Goal: Complete application form

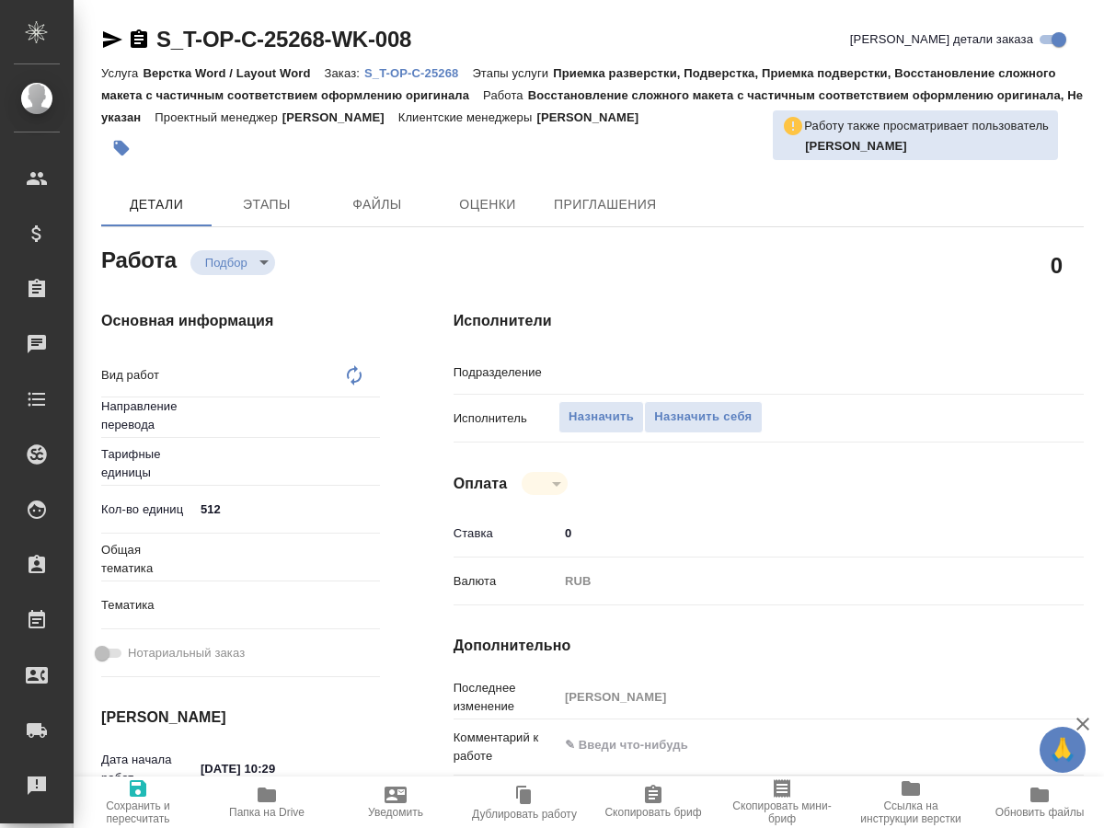
type textarea "x"
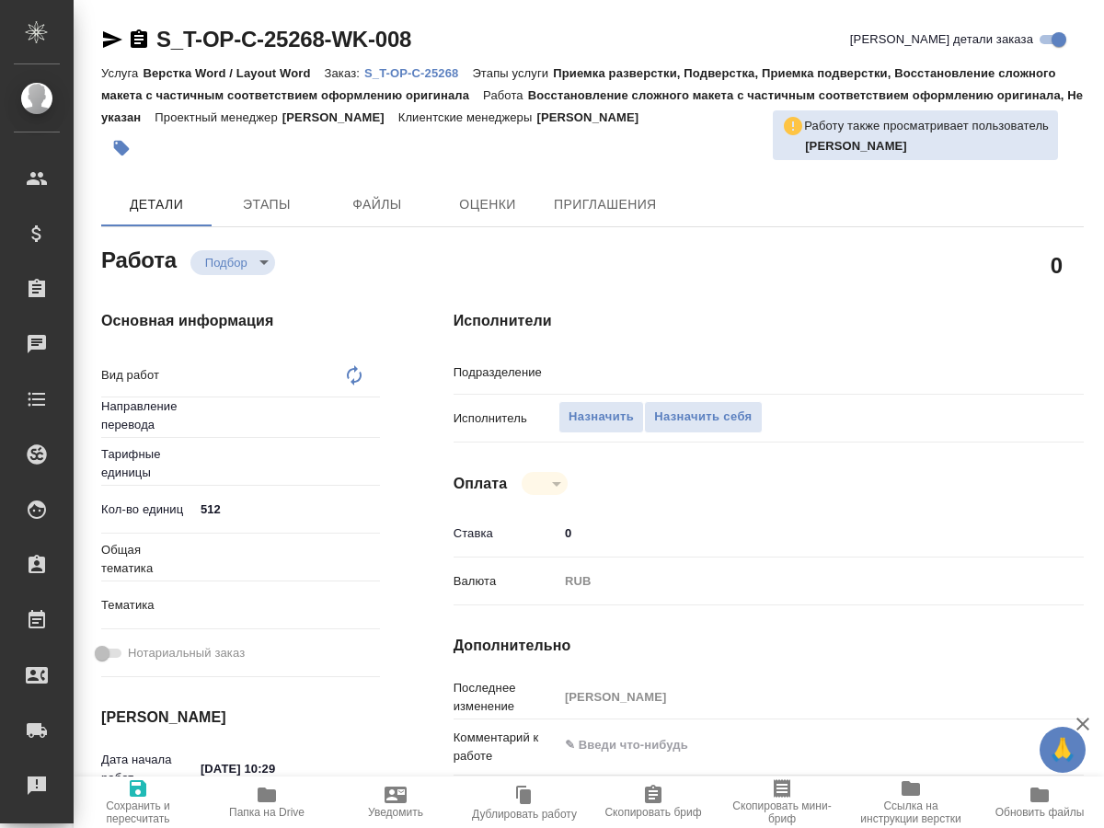
type textarea "x"
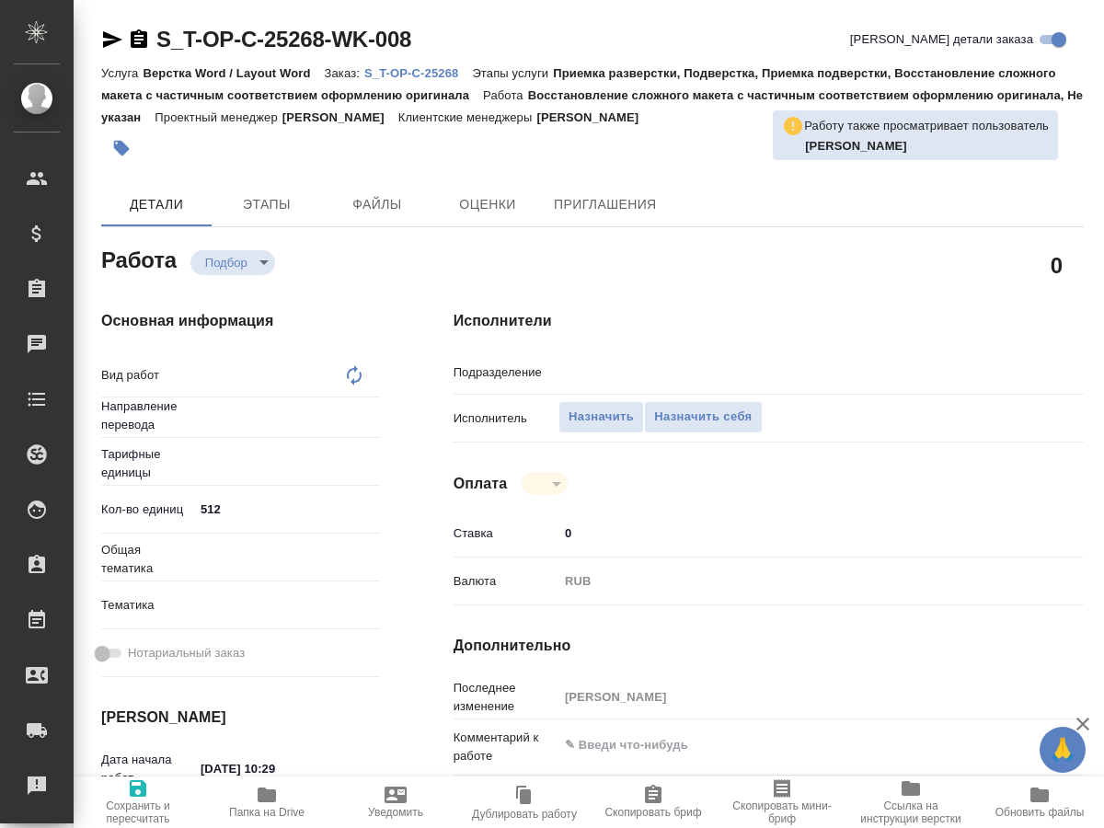
type textarea "x"
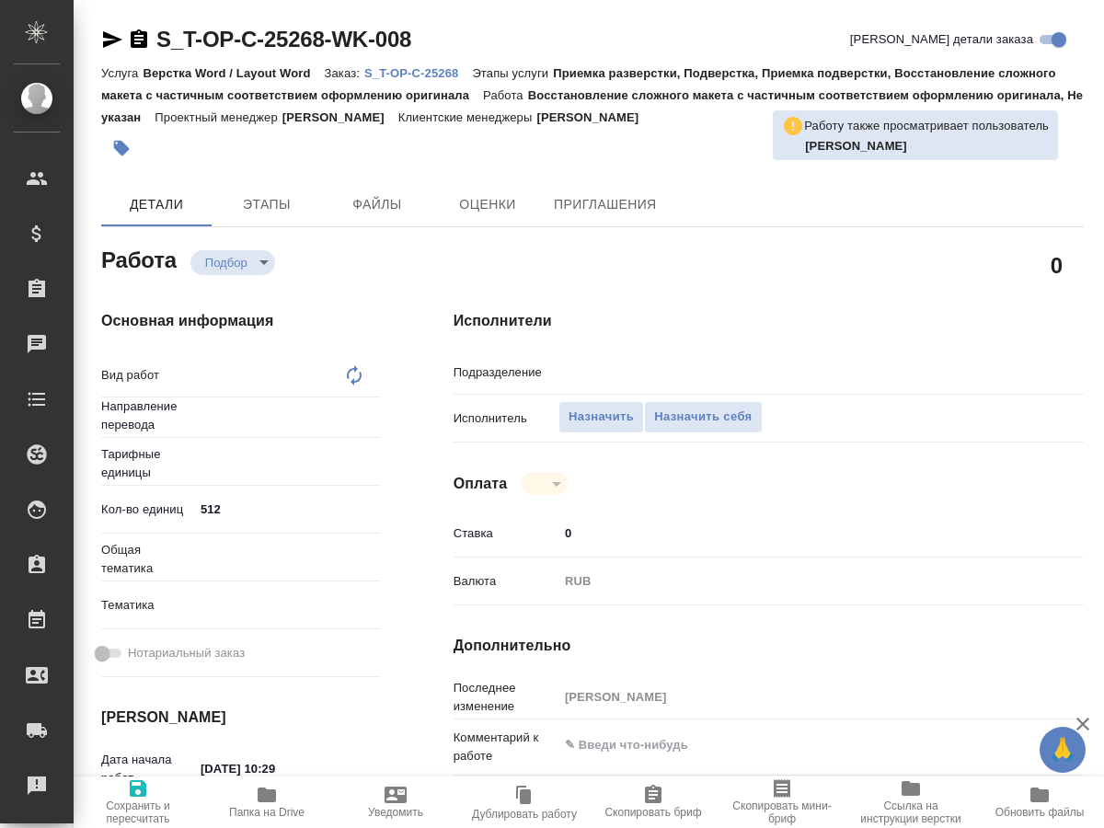
type textarea "x"
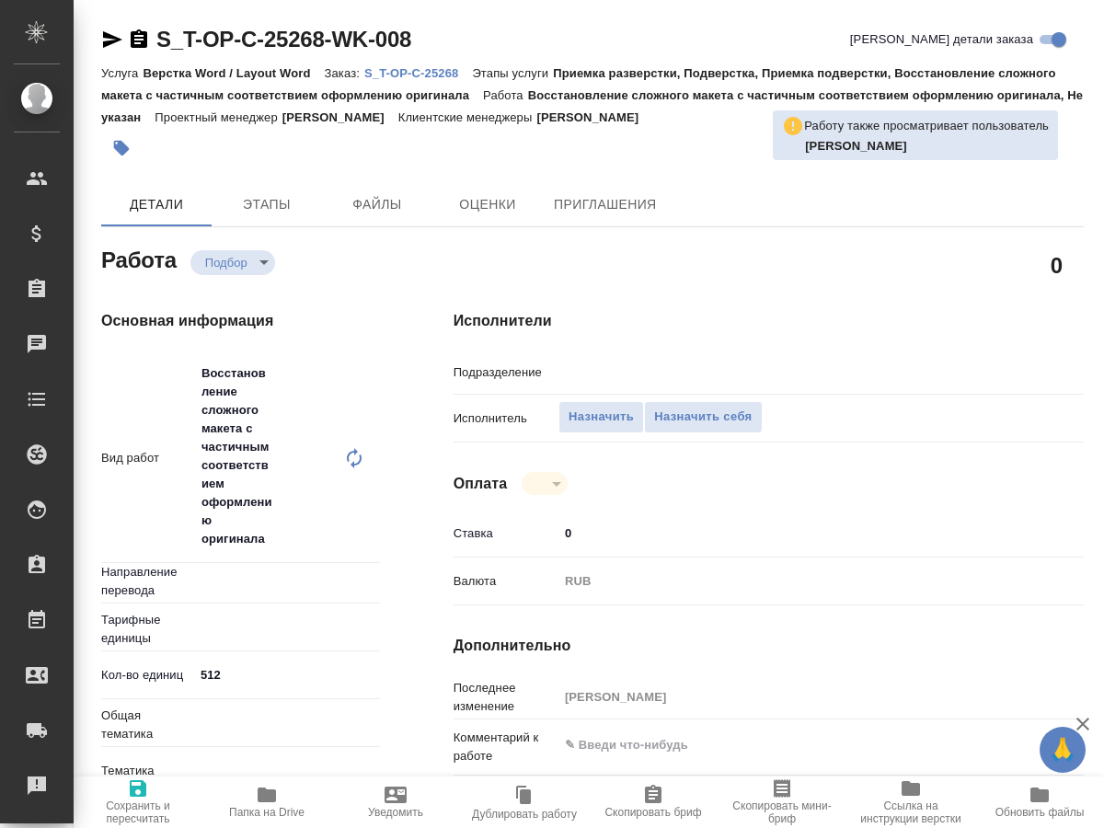
type textarea "Восстановление сложного макета с частичным соответствием оформлению оригинала"
type textarea "x"
type input "Не указан"
type textarea "x"
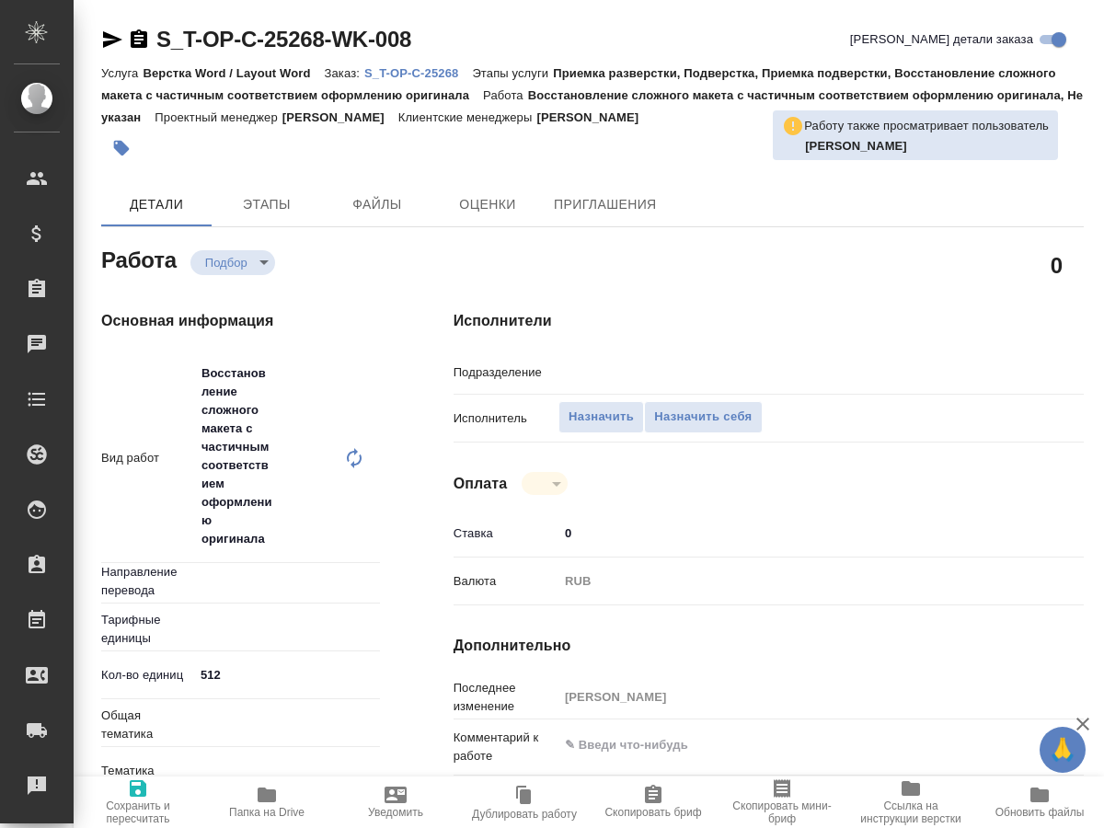
type textarea "x"
type input "Верстки и дизайна"
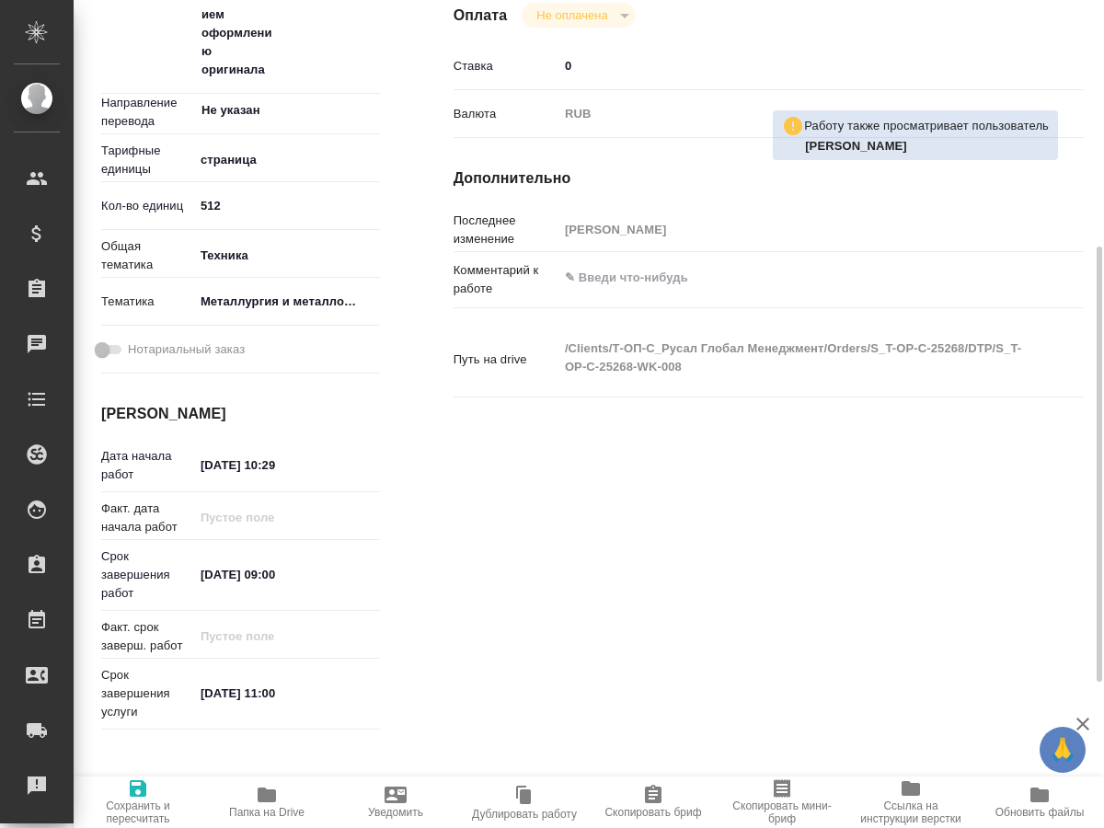
scroll to position [563, 0]
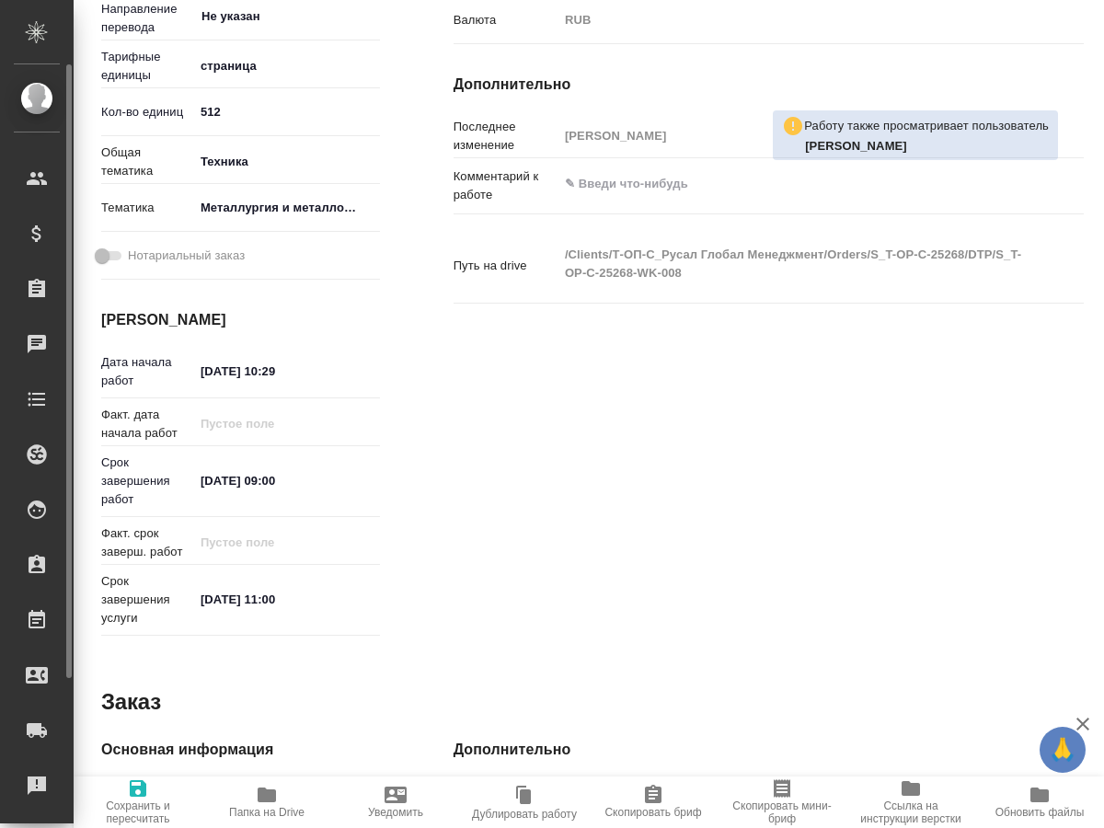
type textarea "x"
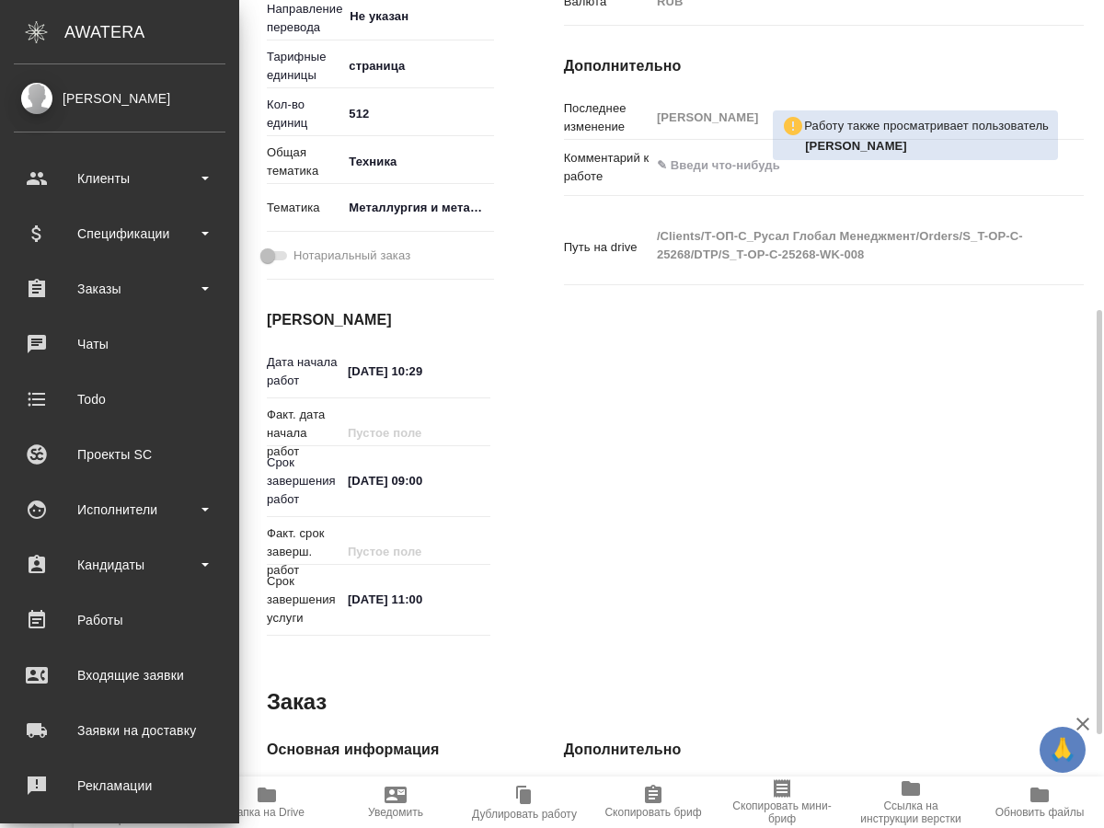
type textarea "x"
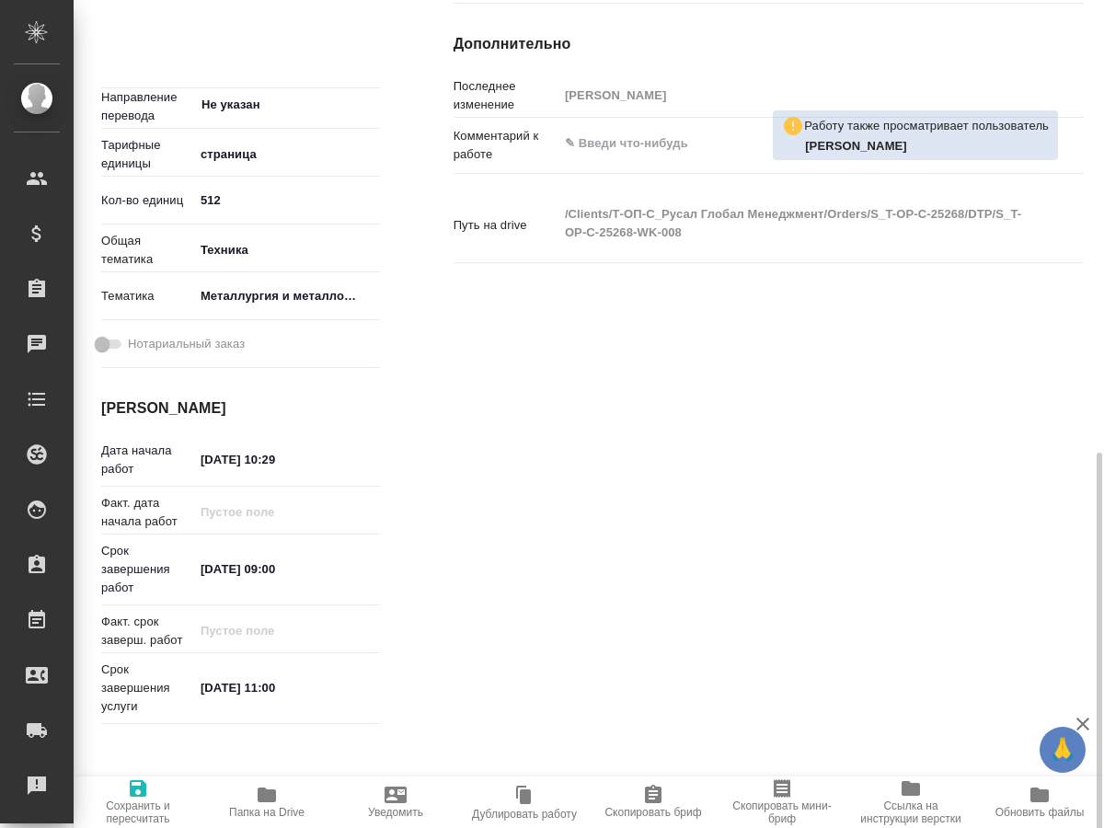
scroll to position [692, 0]
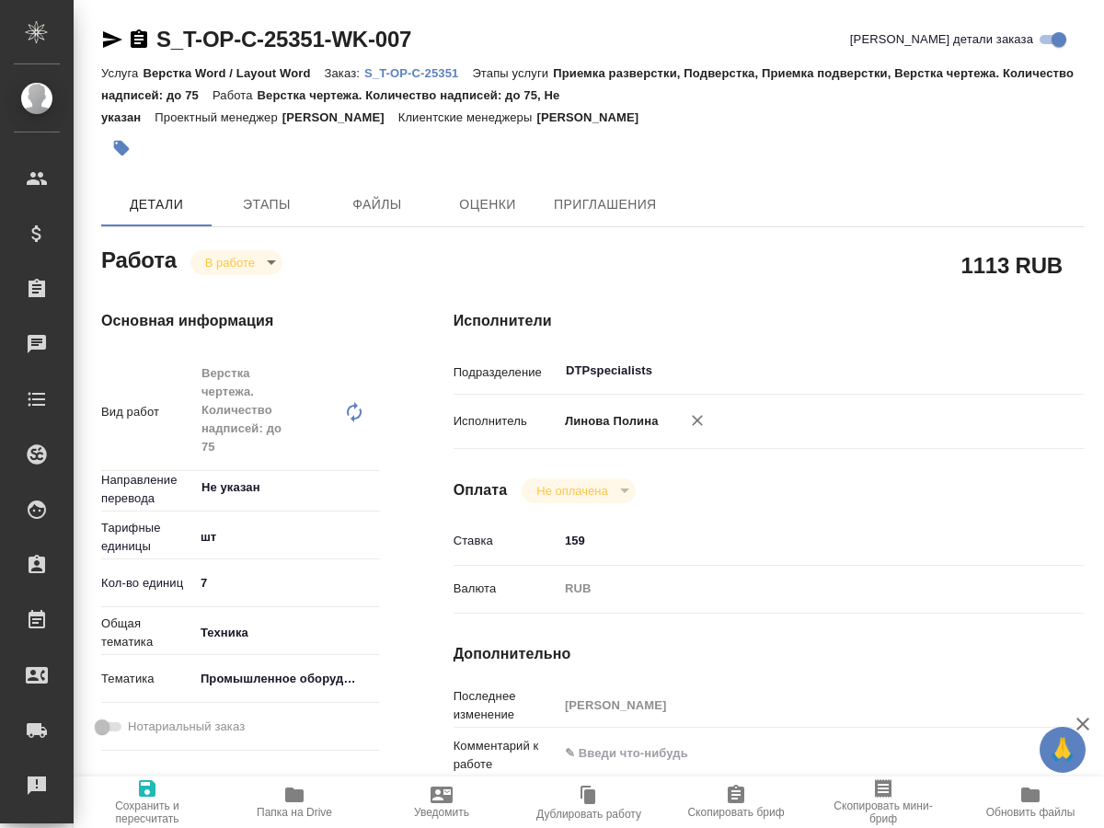
type textarea "x"
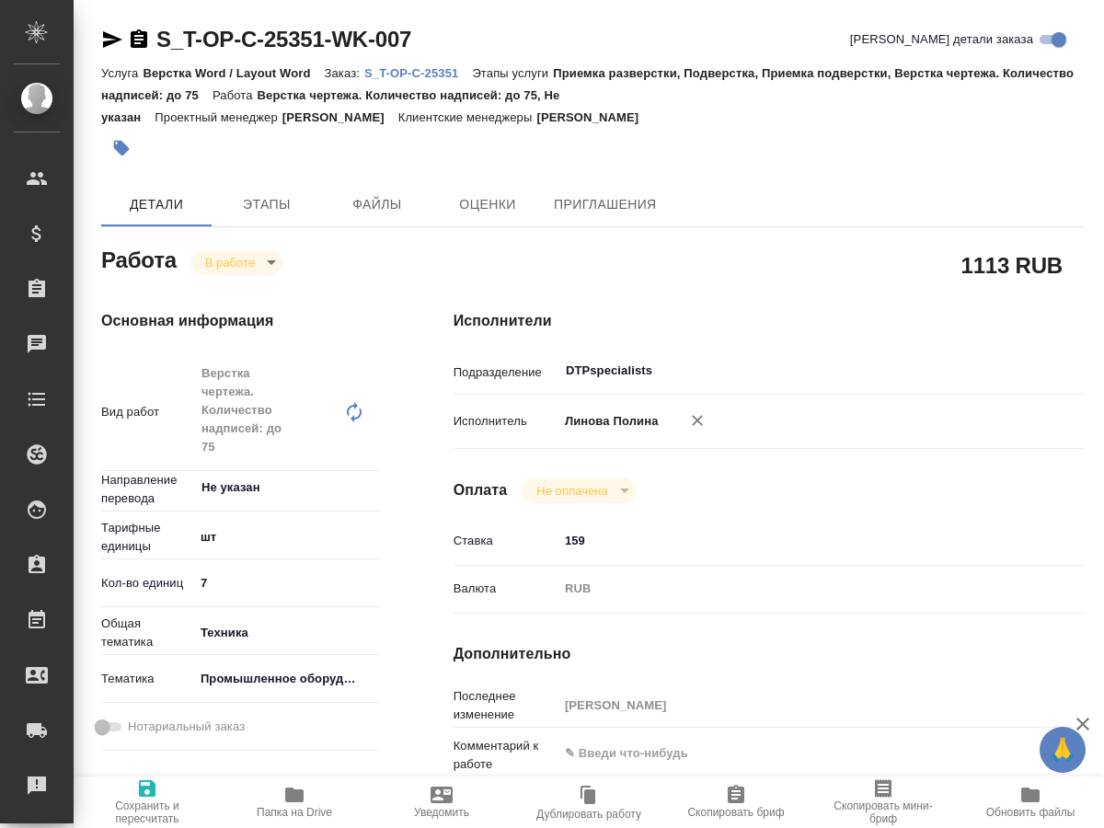
type textarea "x"
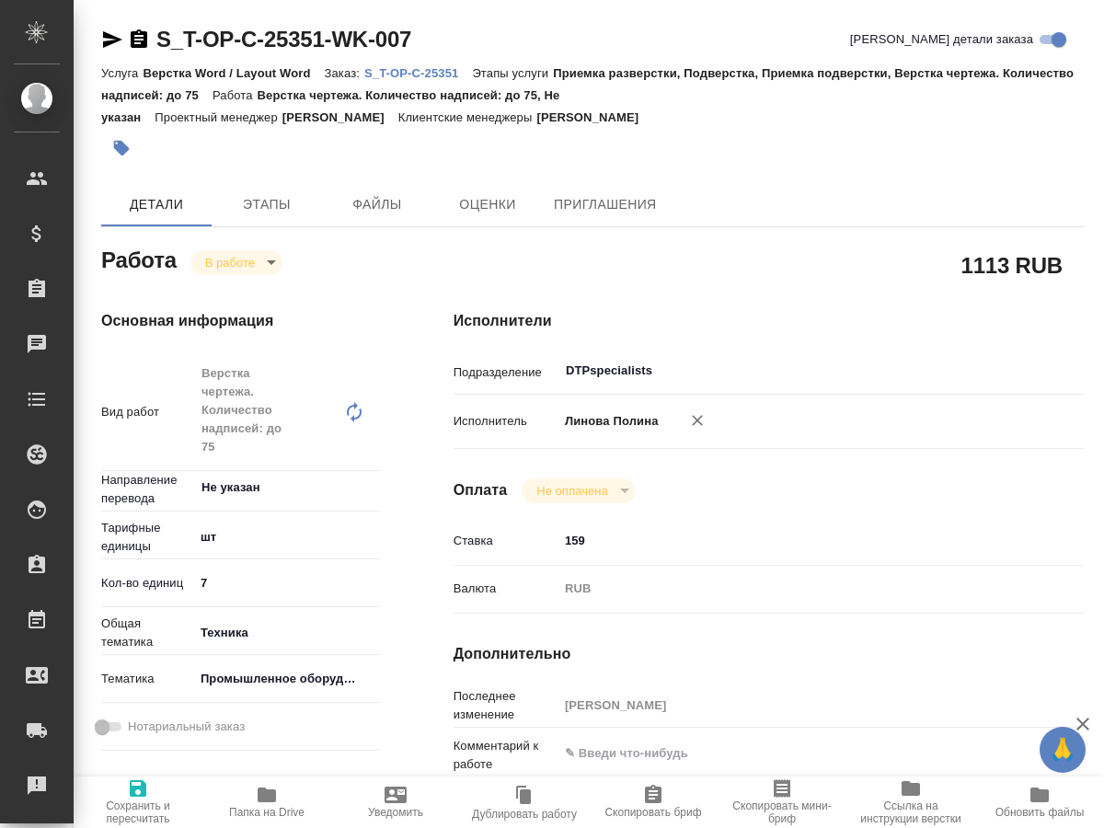
type textarea "x"
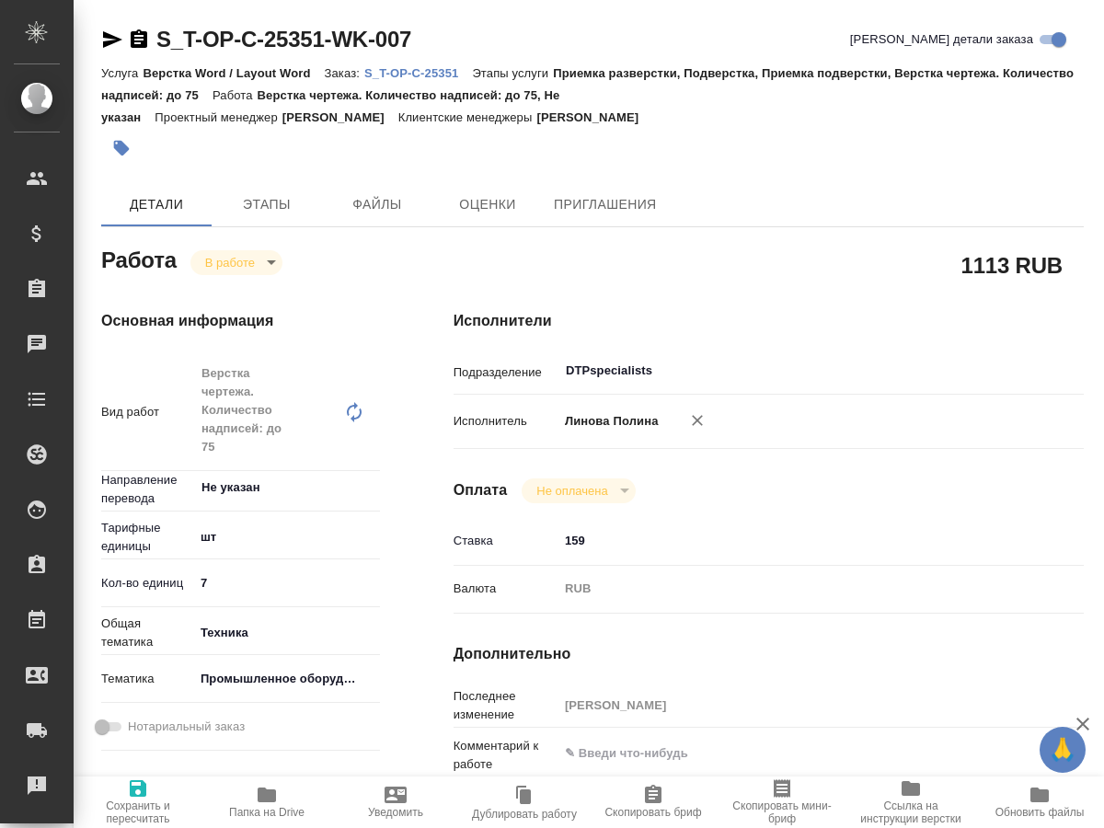
type textarea "x"
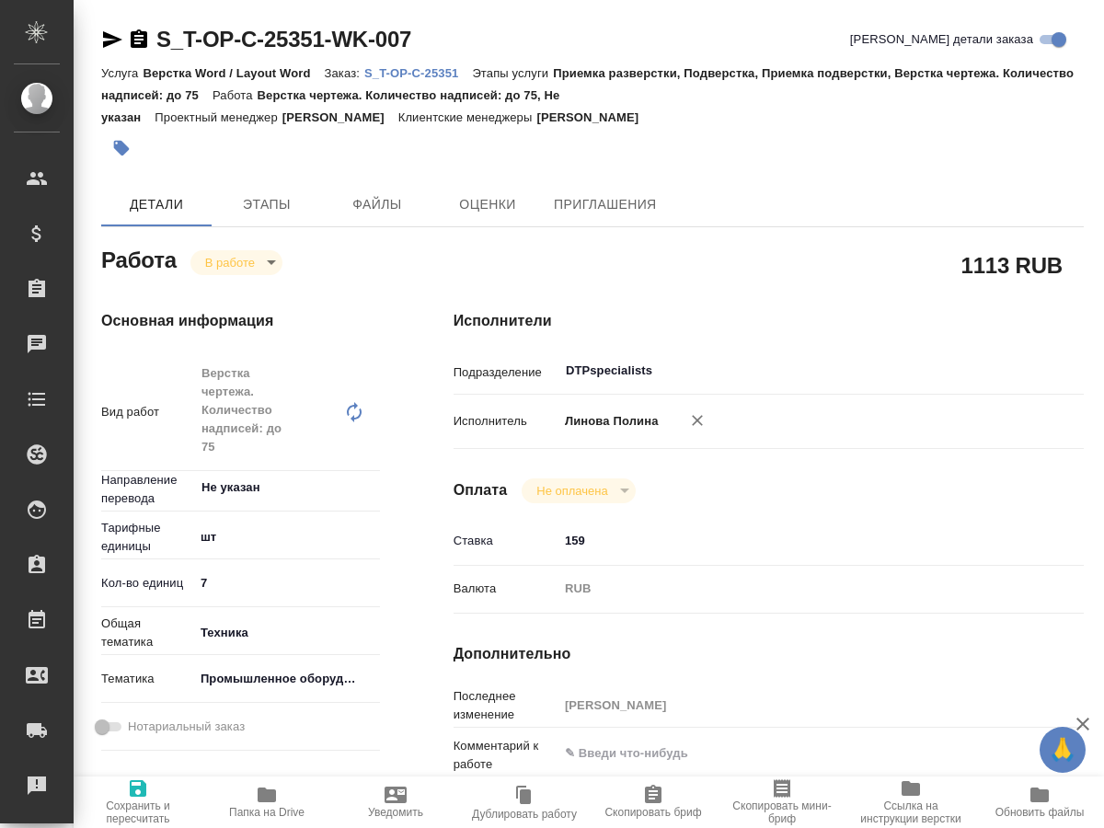
type textarea "x"
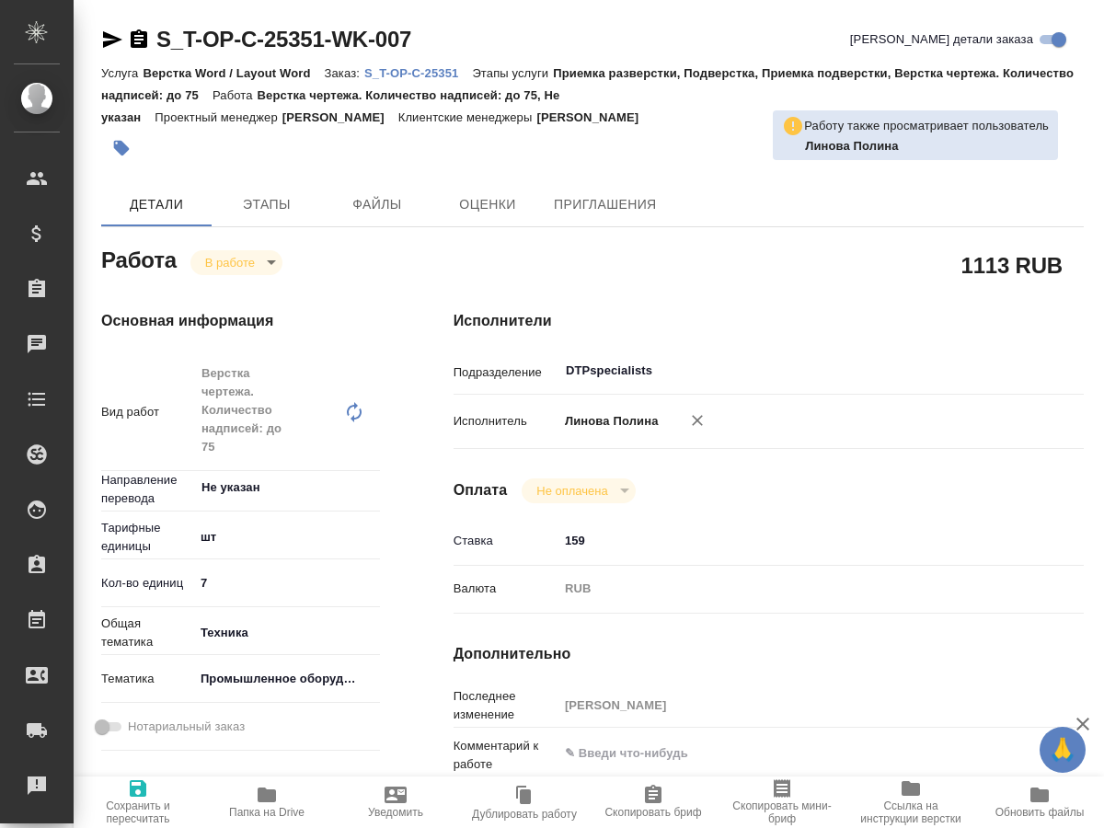
type textarea "x"
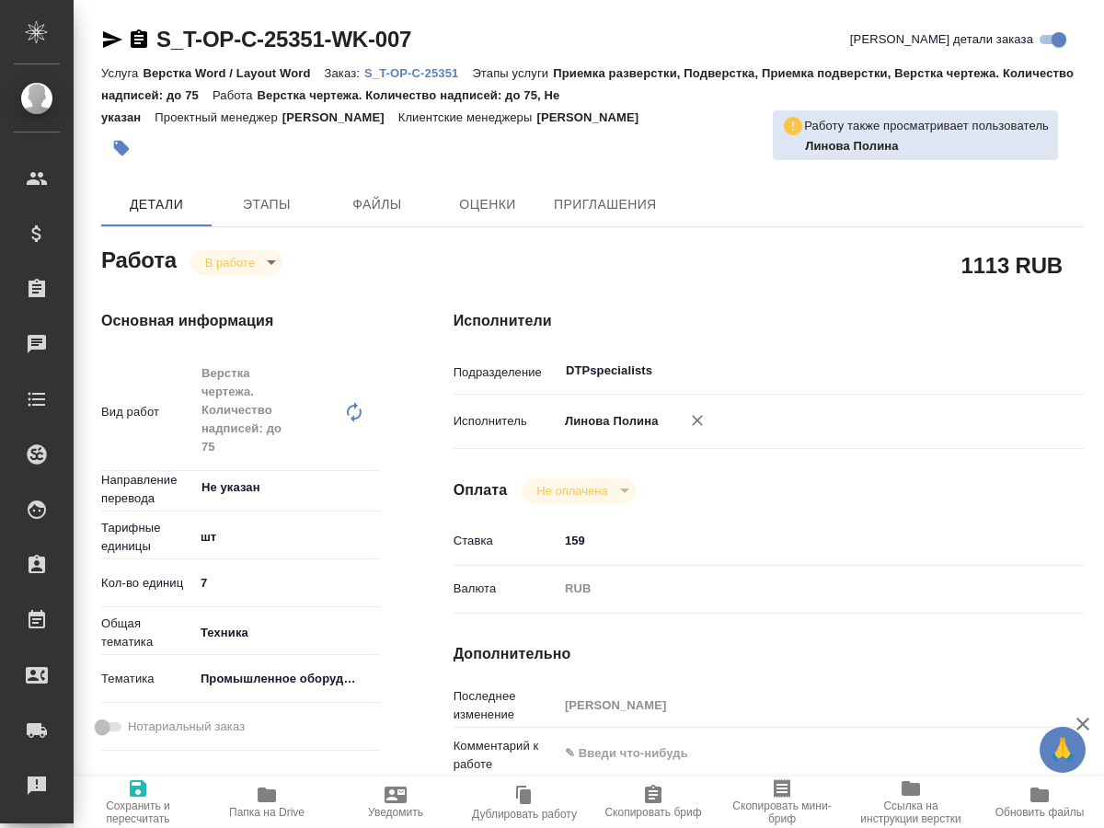
type textarea "x"
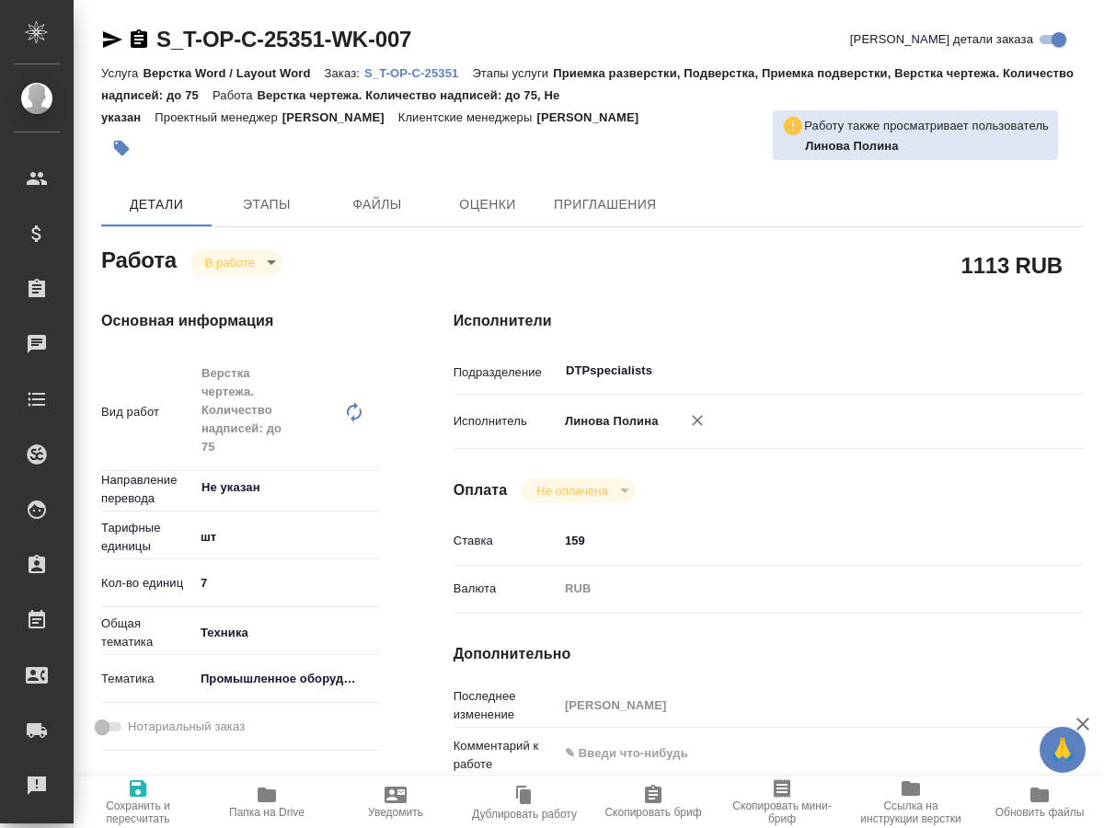
type textarea "x"
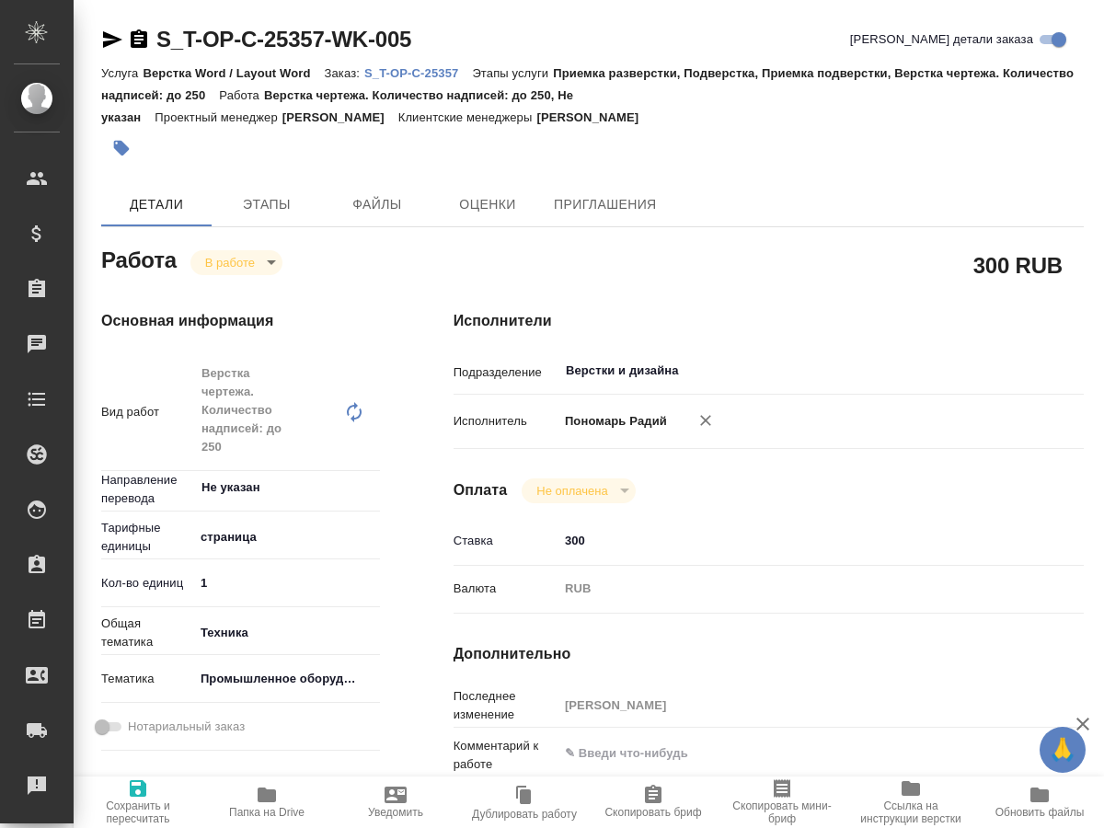
type textarea "x"
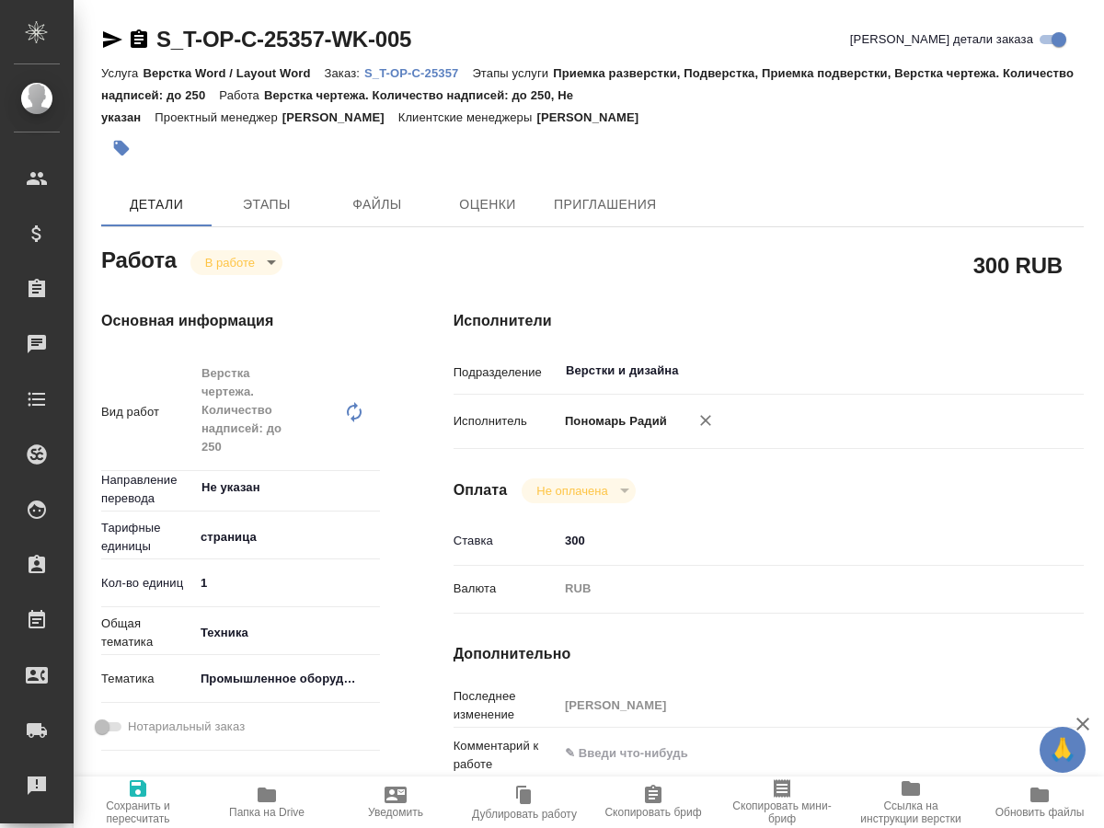
type textarea "x"
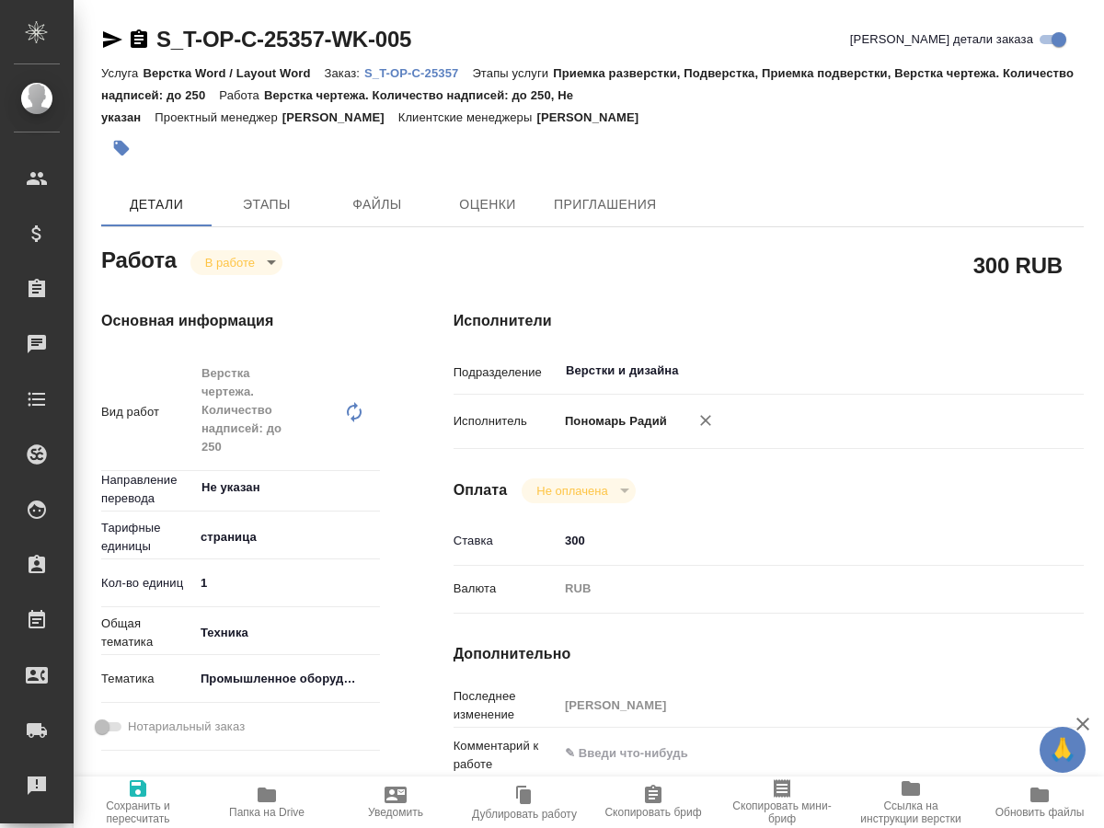
type textarea "x"
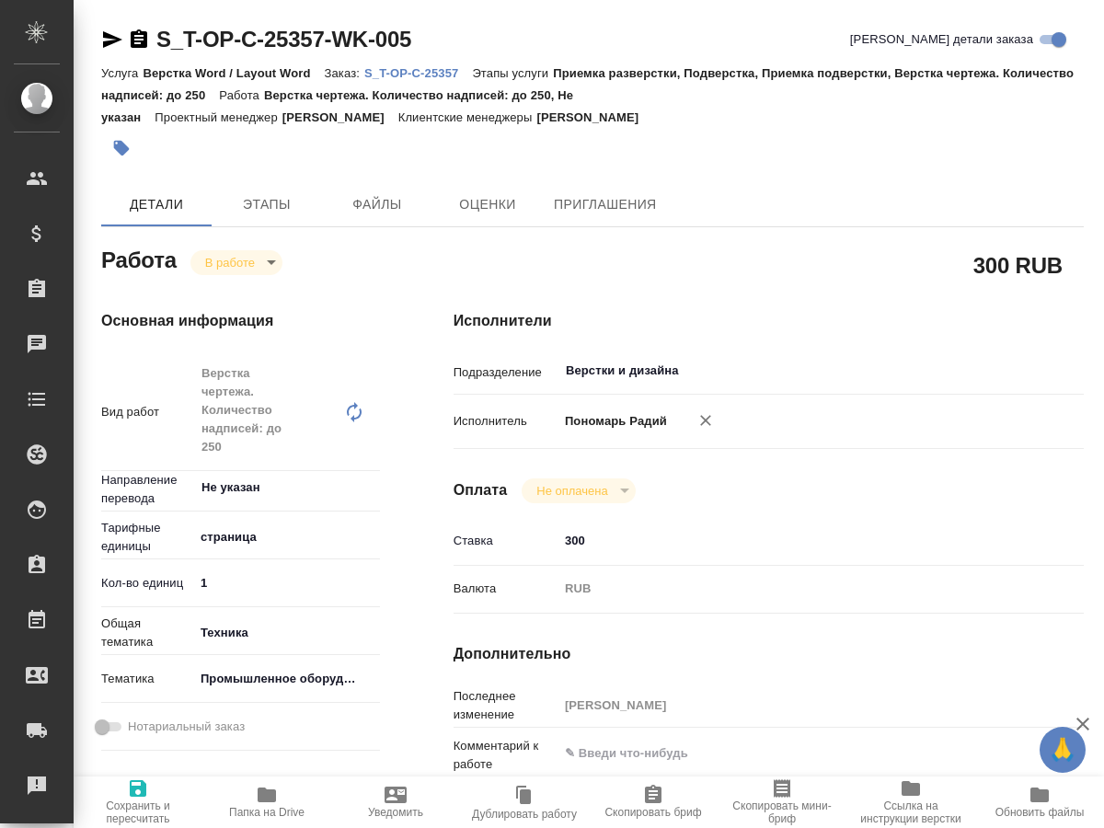
type textarea "x"
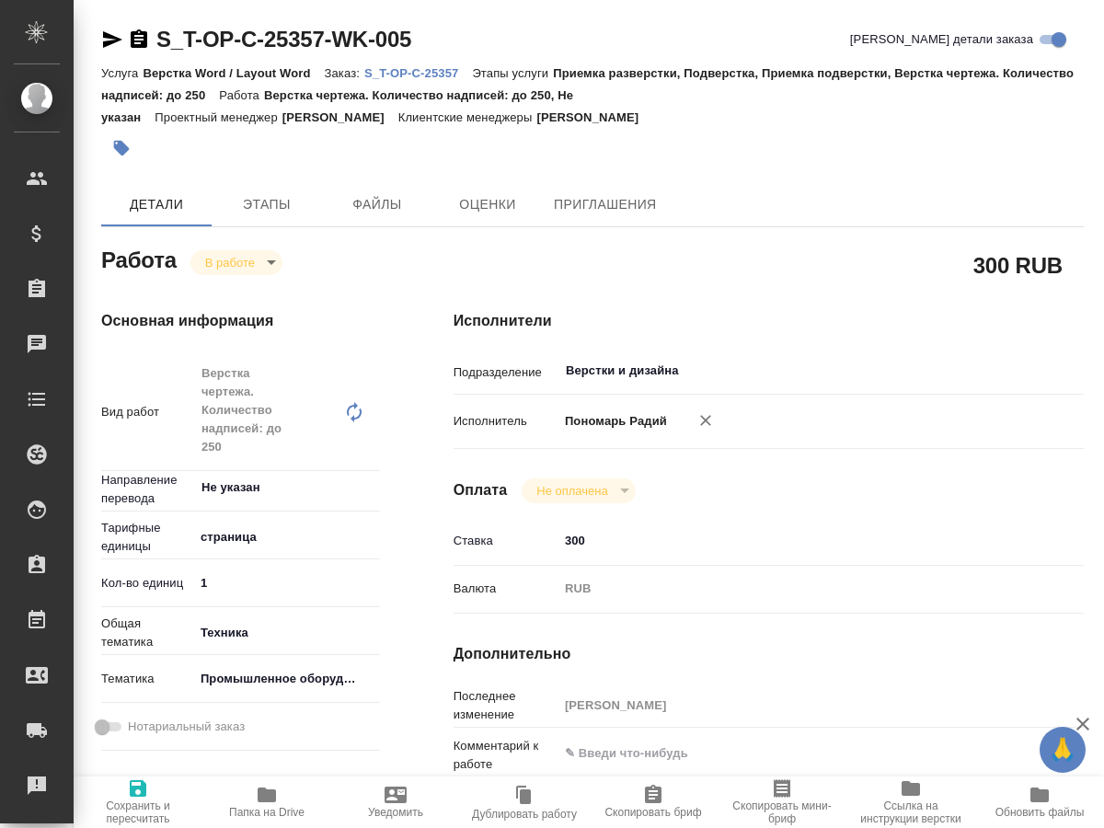
type textarea "x"
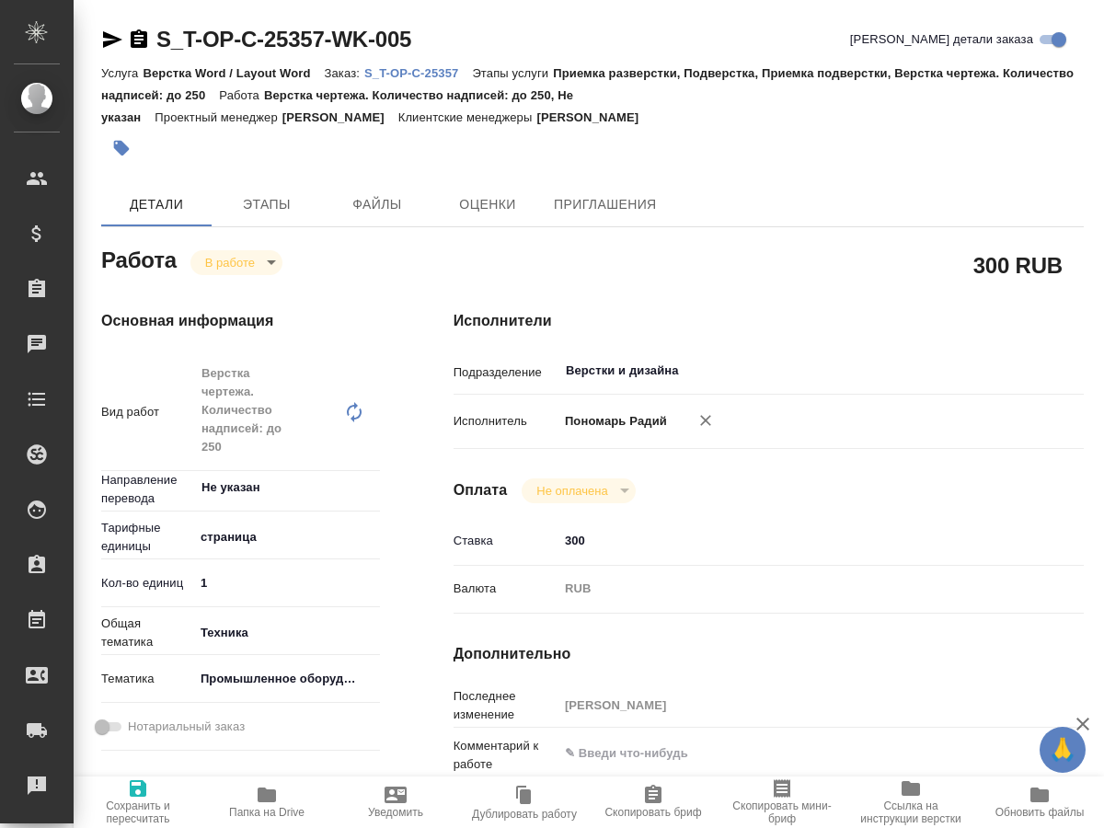
type textarea "x"
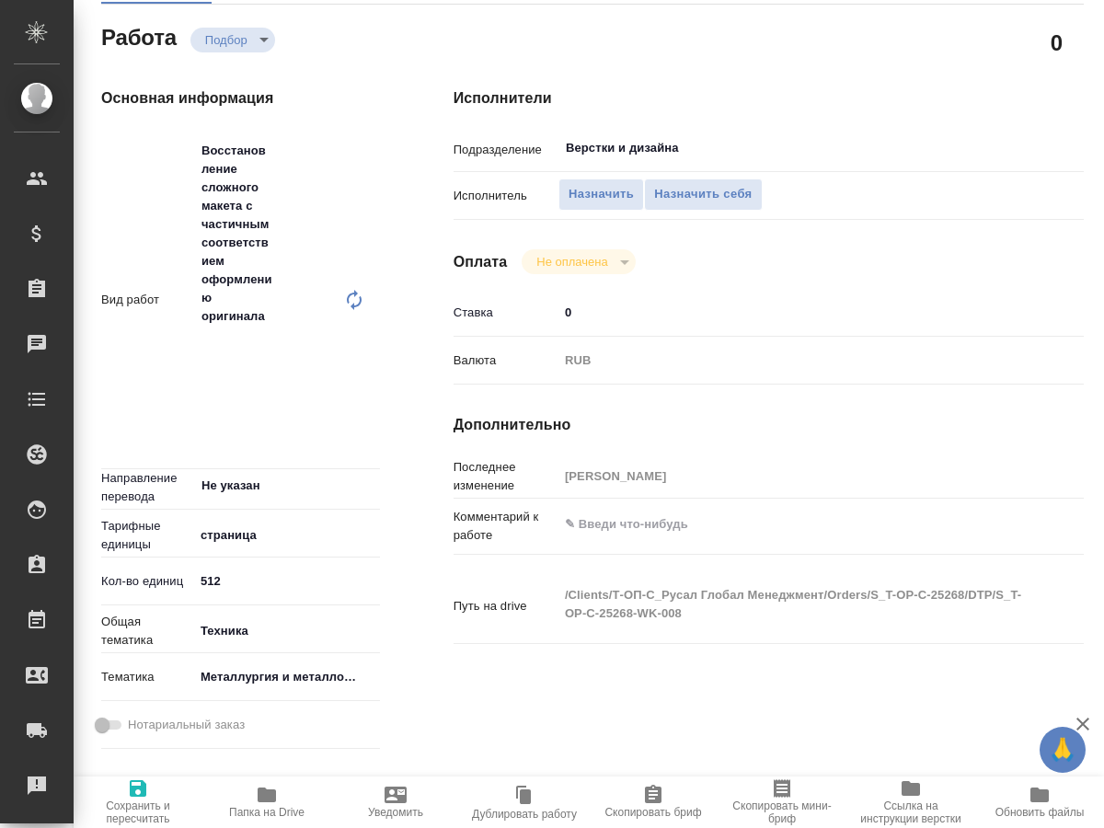
scroll to position [35, 0]
